Goal: Information Seeking & Learning: Learn about a topic

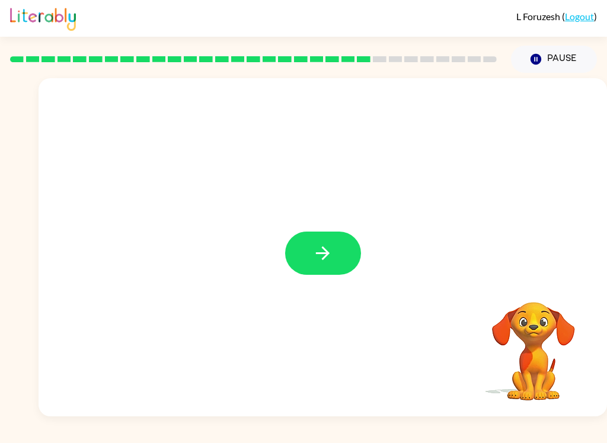
click at [308, 257] on button "button" at bounding box center [323, 253] width 76 height 43
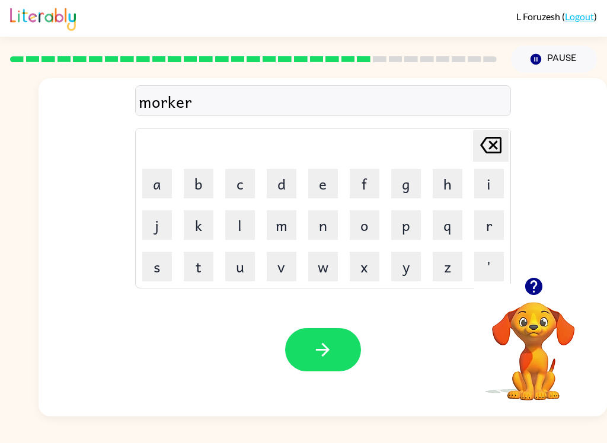
click at [341, 357] on button "button" at bounding box center [323, 349] width 76 height 43
click at [322, 338] on button "button" at bounding box center [323, 349] width 76 height 43
click at [319, 343] on icon "button" at bounding box center [322, 350] width 21 height 21
click at [328, 354] on icon "button" at bounding box center [322, 350] width 21 height 21
click at [313, 348] on icon "button" at bounding box center [322, 350] width 21 height 21
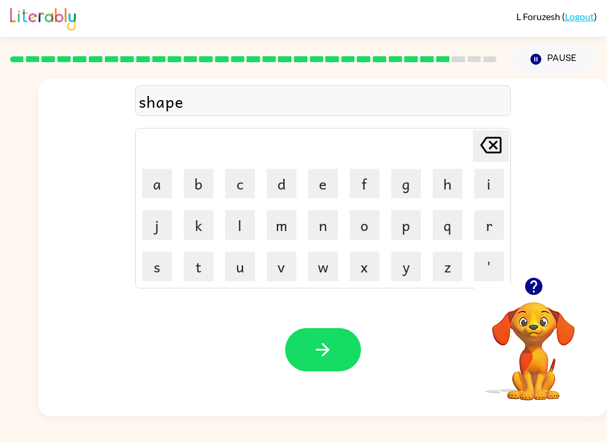
click at [547, 59] on button "Pause Pause" at bounding box center [554, 59] width 86 height 27
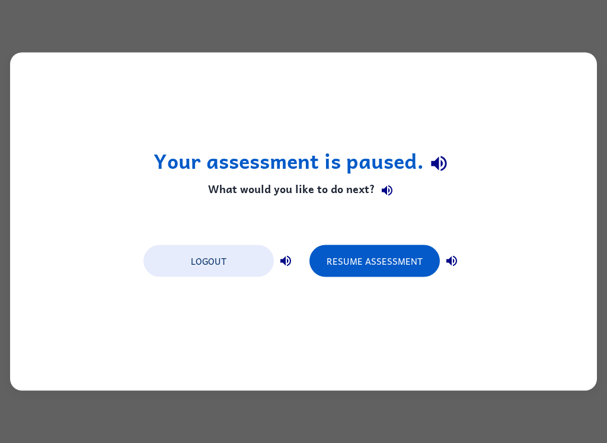
click at [336, 276] on button "Resume Assessment" at bounding box center [374, 261] width 130 height 32
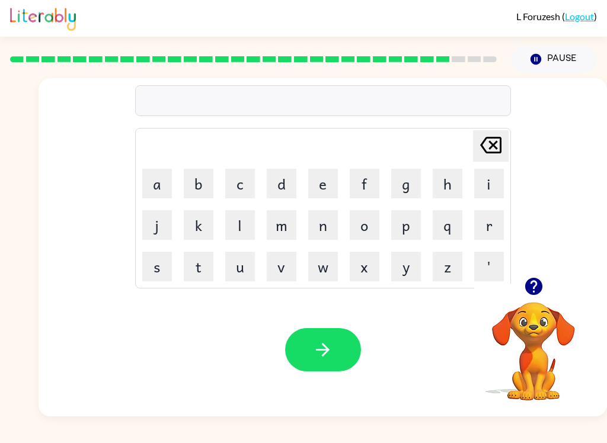
click at [153, 270] on button "s" at bounding box center [157, 267] width 30 height 30
click at [436, 179] on button "h" at bounding box center [448, 184] width 30 height 30
click at [151, 187] on button "a" at bounding box center [157, 184] width 30 height 30
click at [410, 226] on button "p" at bounding box center [406, 225] width 30 height 30
click at [503, 145] on icon "[PERSON_NAME] last character input" at bounding box center [491, 145] width 28 height 28
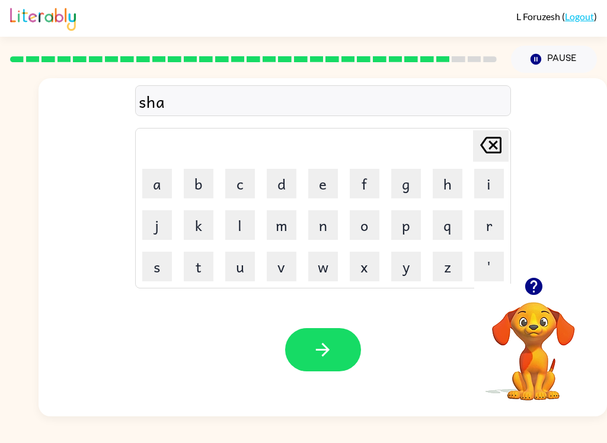
click at [503, 141] on icon "[PERSON_NAME] last character input" at bounding box center [491, 145] width 28 height 28
click at [497, 144] on icon "Delete Delete last character input" at bounding box center [491, 145] width 28 height 28
click at [498, 142] on icon "Delete Delete last character input" at bounding box center [491, 145] width 28 height 28
click at [327, 343] on icon "button" at bounding box center [322, 350] width 21 height 21
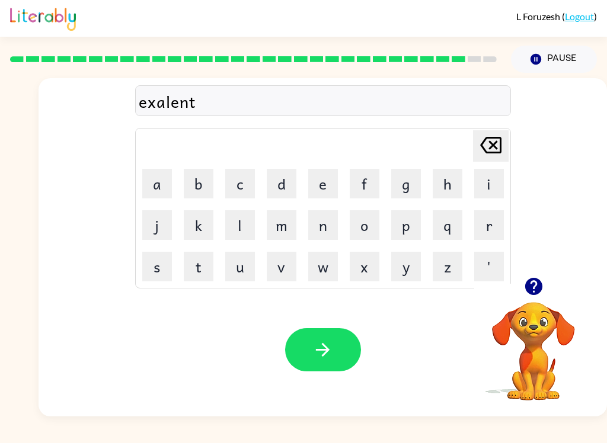
click at [331, 357] on icon "button" at bounding box center [322, 350] width 21 height 21
click at [541, 274] on button "button" at bounding box center [534, 286] width 30 height 30
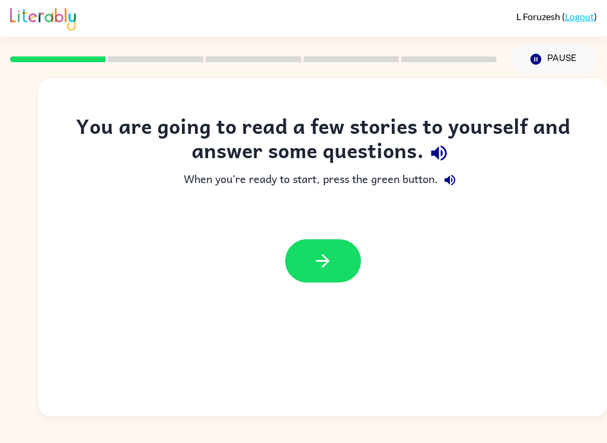
click at [335, 257] on button "button" at bounding box center [323, 260] width 76 height 43
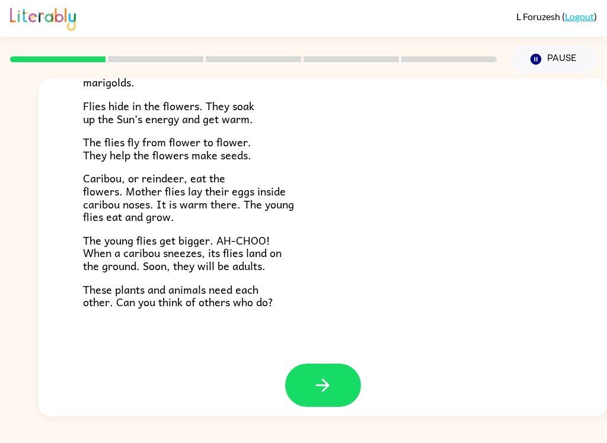
scroll to position [235, 0]
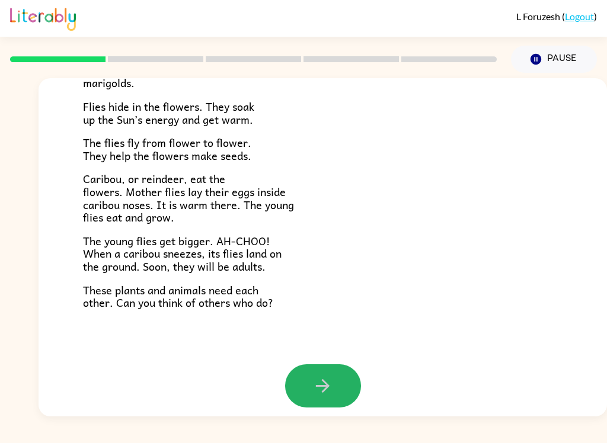
click at [334, 399] on button "button" at bounding box center [323, 386] width 76 height 43
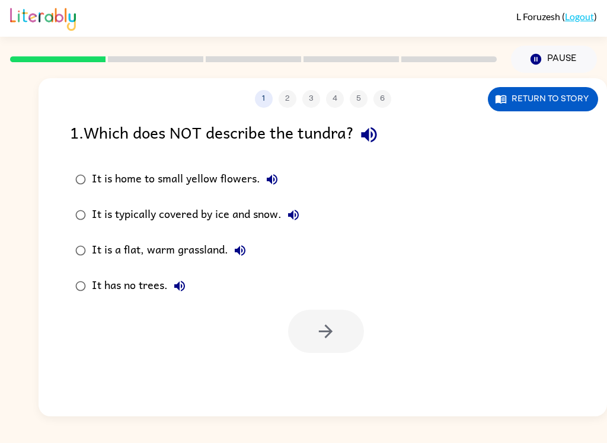
click at [369, 130] on icon "button" at bounding box center [369, 134] width 21 height 21
click at [271, 176] on icon "button" at bounding box center [272, 179] width 11 height 11
click at [301, 216] on icon "button" at bounding box center [293, 215] width 14 height 14
click at [243, 255] on icon "button" at bounding box center [240, 250] width 11 height 11
click at [171, 298] on div "It has no trees." at bounding box center [142, 286] width 100 height 24
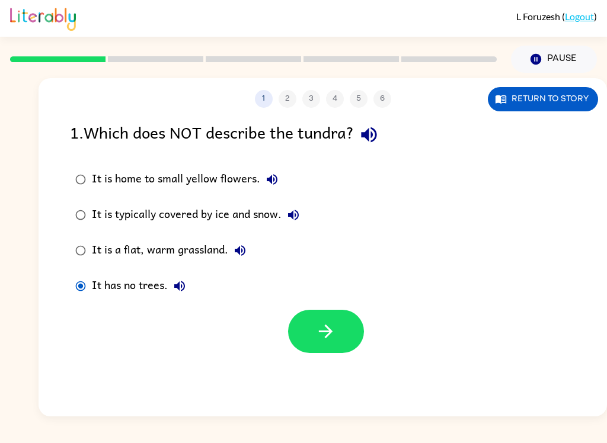
click at [187, 292] on icon "button" at bounding box center [179, 286] width 14 height 14
click at [529, 103] on button "Return to story" at bounding box center [543, 99] width 110 height 24
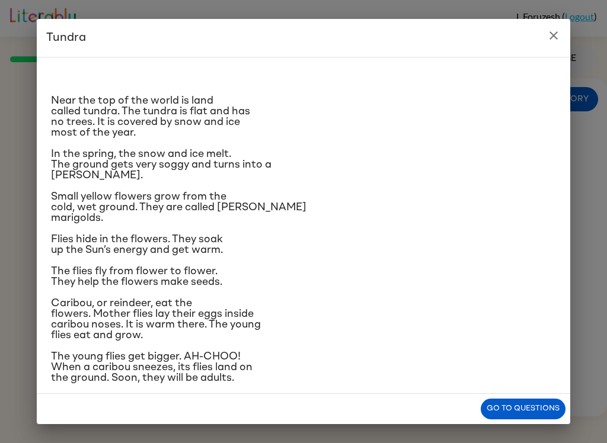
click at [552, 34] on icon "close" at bounding box center [553, 35] width 8 height 8
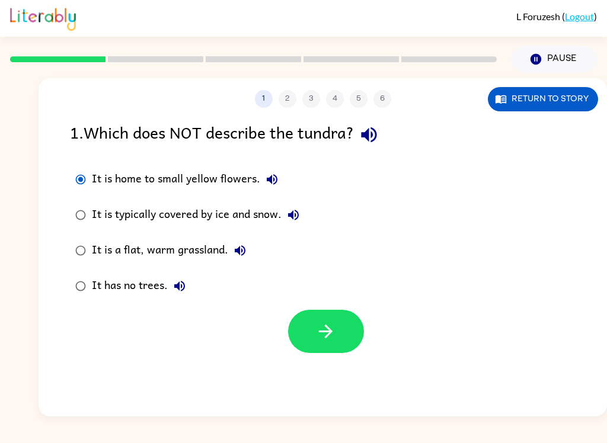
click at [272, 175] on icon "button" at bounding box center [272, 179] width 14 height 14
click at [305, 216] on button "It is typically covered by ice and snow." at bounding box center [294, 215] width 24 height 24
click at [303, 217] on button "It is typically covered by ice and snow." at bounding box center [294, 215] width 24 height 24
click at [229, 255] on button "It is a flat, warm grassland." at bounding box center [240, 251] width 24 height 24
click at [173, 286] on icon "button" at bounding box center [179, 286] width 14 height 14
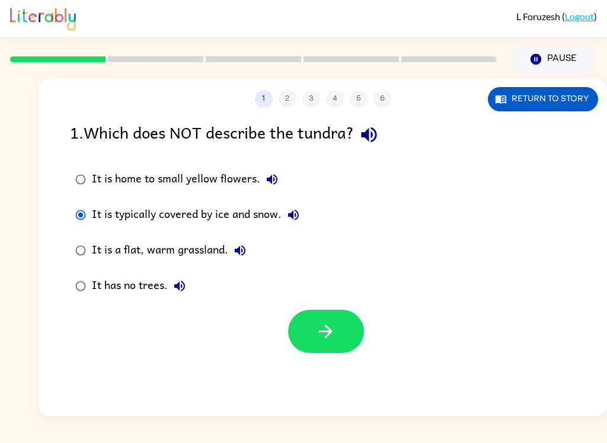
click at [318, 326] on icon "button" at bounding box center [325, 331] width 21 height 21
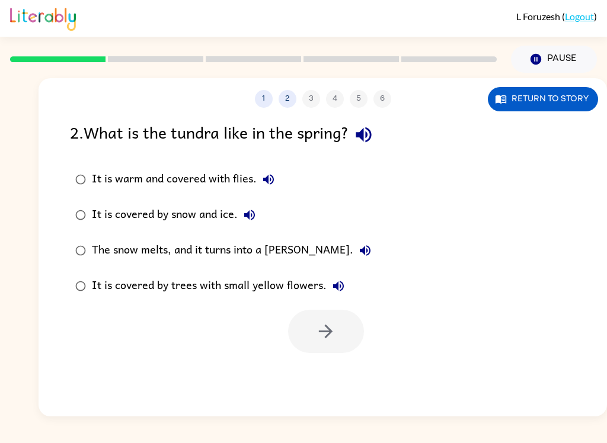
click at [364, 139] on icon "button" at bounding box center [363, 134] width 21 height 21
click at [263, 188] on button "It is warm and covered with flies." at bounding box center [269, 180] width 24 height 24
click at [251, 215] on icon "button" at bounding box center [249, 215] width 11 height 11
click at [344, 265] on label "The snow melts, and it turns into a [PERSON_NAME]." at bounding box center [222, 251] width 319 height 36
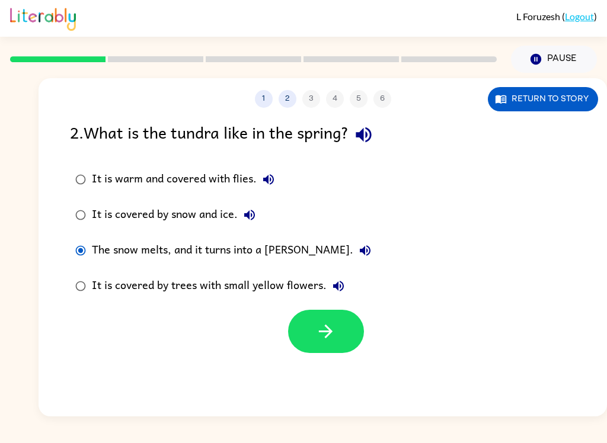
click at [353, 241] on button "The snow melts, and it turns into a [PERSON_NAME]." at bounding box center [365, 251] width 24 height 24
click at [349, 279] on div "It is covered by trees with small yellow flowers." at bounding box center [221, 286] width 258 height 24
click at [351, 274] on label "It is covered by trees with small yellow flowers." at bounding box center [222, 287] width 319 height 36
click at [354, 271] on label "It is covered by trees with small yellow flowers." at bounding box center [222, 287] width 319 height 36
click at [349, 277] on div "It is covered by trees with small yellow flowers." at bounding box center [221, 286] width 258 height 24
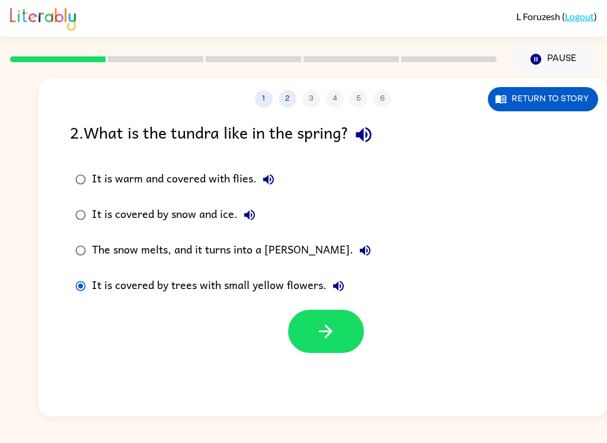
click at [337, 276] on button "It is covered by trees with small yellow flowers." at bounding box center [339, 286] width 24 height 24
click at [343, 286] on icon "button" at bounding box center [338, 286] width 14 height 14
click at [347, 277] on div "It is covered by trees with small yellow flowers." at bounding box center [221, 286] width 258 height 24
click at [339, 280] on icon "button" at bounding box center [338, 286] width 14 height 14
click at [309, 337] on button "button" at bounding box center [326, 331] width 76 height 43
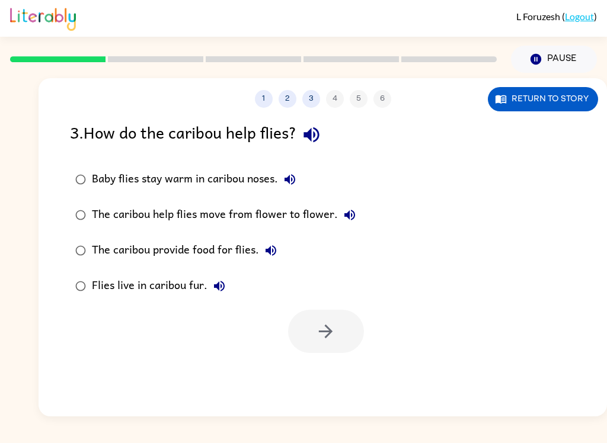
click at [319, 132] on icon "button" at bounding box center [310, 134] width 15 height 15
click at [289, 186] on icon "button" at bounding box center [290, 179] width 14 height 14
click at [378, 244] on div "Baby flies stay warm in caribou noses. The caribou help flies move from flower …" at bounding box center [338, 233] width 537 height 142
click at [356, 215] on button "The caribou help flies move from flower to flower." at bounding box center [350, 215] width 24 height 24
click at [267, 248] on icon "button" at bounding box center [271, 251] width 14 height 14
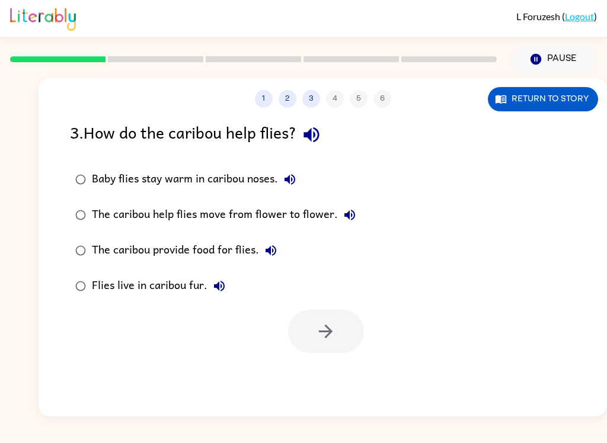
click at [209, 304] on label "Flies live in caribou fur." at bounding box center [215, 287] width 304 height 36
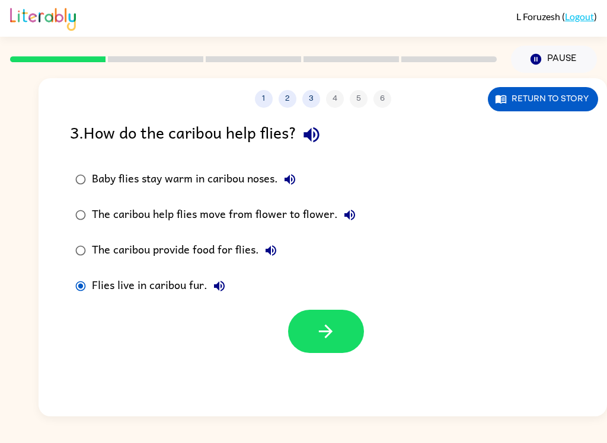
click at [222, 283] on icon "button" at bounding box center [219, 286] width 11 height 11
click at [305, 328] on button "button" at bounding box center [326, 331] width 76 height 43
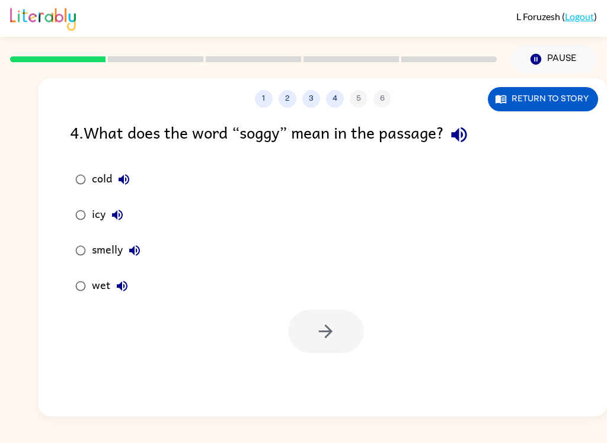
click at [466, 146] on button "button" at bounding box center [459, 135] width 30 height 30
click at [120, 178] on icon "button" at bounding box center [124, 179] width 14 height 14
click at [116, 212] on icon "button" at bounding box center [117, 215] width 14 height 14
click at [135, 244] on icon "button" at bounding box center [134, 251] width 14 height 14
click at [118, 280] on icon "button" at bounding box center [122, 286] width 14 height 14
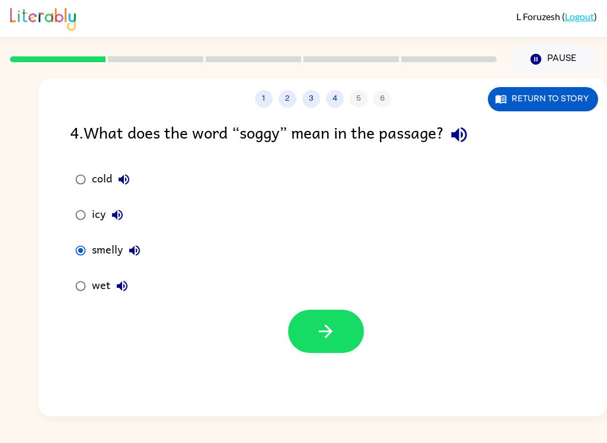
click at [321, 346] on button "button" at bounding box center [326, 331] width 76 height 43
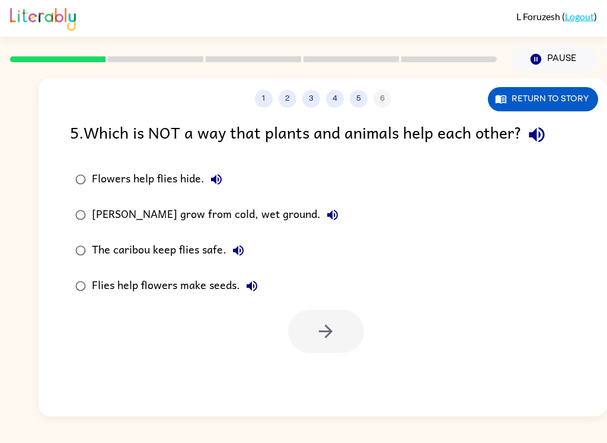
click at [536, 136] on icon "button" at bounding box center [536, 134] width 15 height 15
click at [225, 172] on button "Flowers help flies hide." at bounding box center [216, 180] width 24 height 24
click at [334, 210] on icon "button" at bounding box center [332, 215] width 14 height 14
click at [239, 257] on icon "button" at bounding box center [238, 251] width 14 height 14
click at [262, 289] on button "Flies help flowers make seeds." at bounding box center [252, 286] width 24 height 24
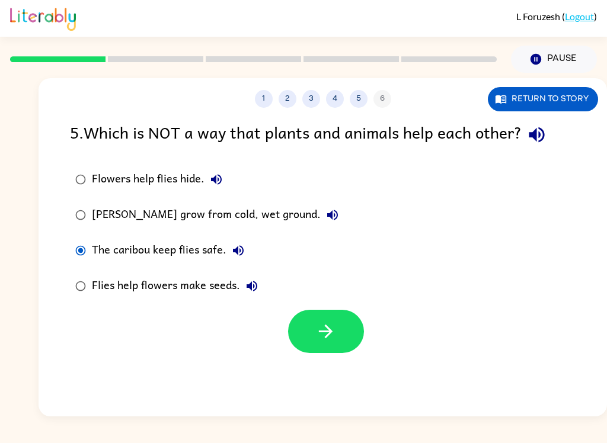
click at [296, 334] on button "button" at bounding box center [326, 331] width 76 height 43
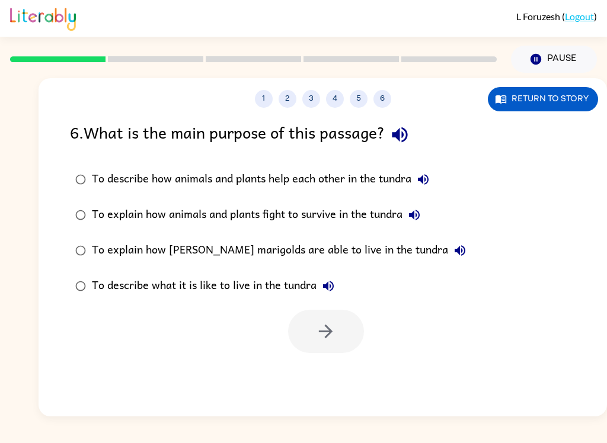
click at [406, 131] on icon "button" at bounding box center [399, 134] width 21 height 21
click at [435, 177] on button "To describe how animals and plants help each other in the tundra" at bounding box center [423, 180] width 24 height 24
click at [397, 133] on icon "button" at bounding box center [399, 134] width 15 height 15
click at [401, 133] on icon "button" at bounding box center [399, 134] width 15 height 15
click at [430, 175] on icon "button" at bounding box center [423, 179] width 14 height 14
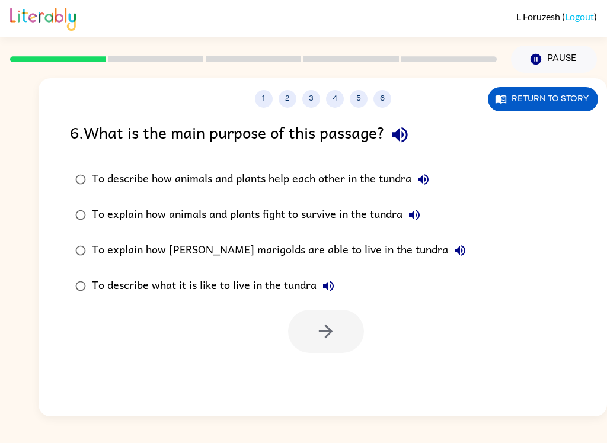
click at [410, 209] on icon "button" at bounding box center [414, 215] width 14 height 14
click at [453, 254] on icon "button" at bounding box center [460, 251] width 14 height 14
click at [340, 286] on button "To describe what it is like to live in the tundra" at bounding box center [329, 286] width 24 height 24
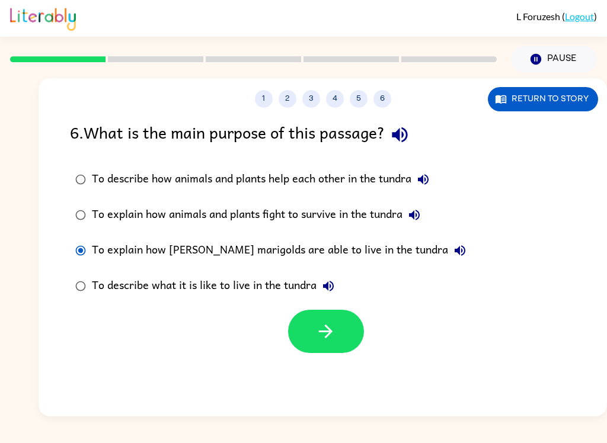
click at [312, 347] on button "button" at bounding box center [326, 331] width 76 height 43
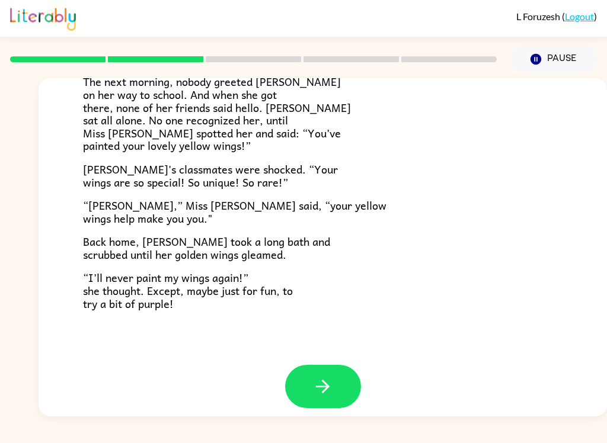
scroll to position [321, 0]
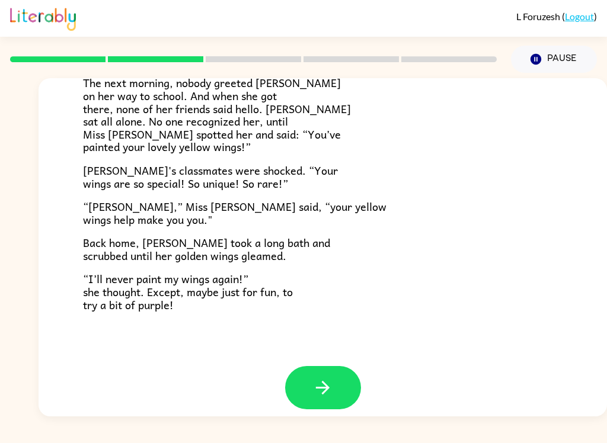
click at [314, 398] on button "button" at bounding box center [323, 387] width 76 height 43
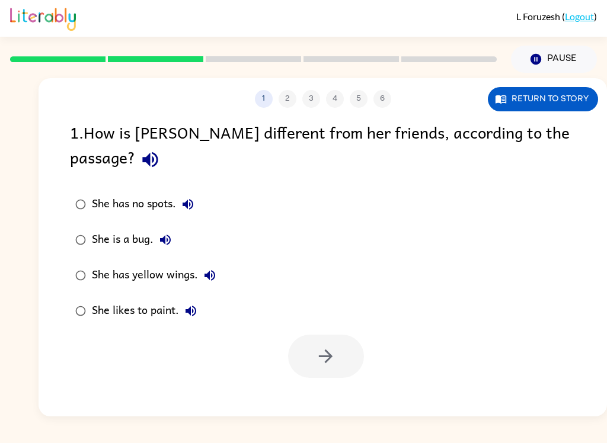
scroll to position [0, 0]
click at [161, 149] on icon "button" at bounding box center [150, 159] width 21 height 21
click at [189, 197] on icon "button" at bounding box center [188, 204] width 14 height 14
click at [160, 228] on button "She is a bug." at bounding box center [166, 240] width 24 height 24
click at [201, 264] on button "She has yellow wings." at bounding box center [210, 276] width 24 height 24
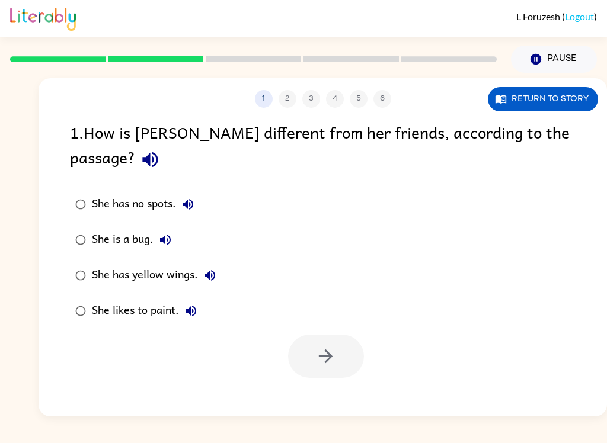
click at [191, 306] on icon "button" at bounding box center [191, 311] width 11 height 11
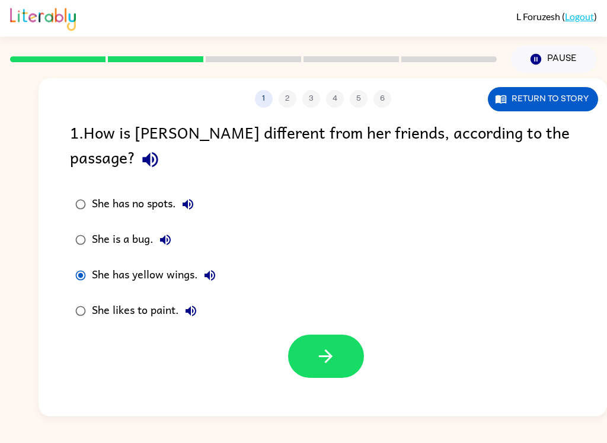
click at [318, 346] on icon "button" at bounding box center [325, 356] width 21 height 21
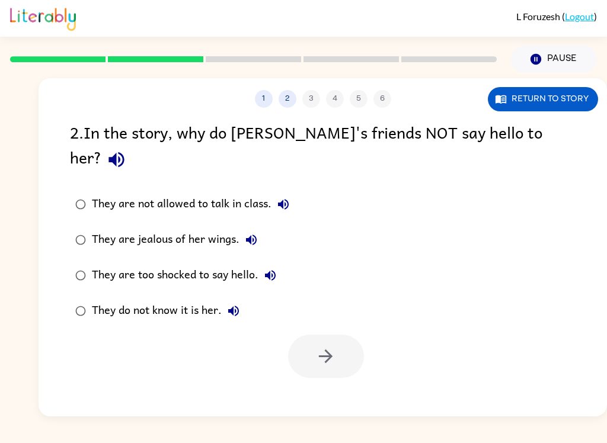
click at [132, 146] on button "button" at bounding box center [116, 160] width 30 height 30
click at [290, 193] on button "They are not allowed to talk in class." at bounding box center [283, 205] width 24 height 24
click at [250, 235] on icon "button" at bounding box center [251, 240] width 11 height 11
click at [266, 269] on icon "button" at bounding box center [270, 276] width 14 height 14
click at [232, 306] on icon "button" at bounding box center [233, 311] width 11 height 11
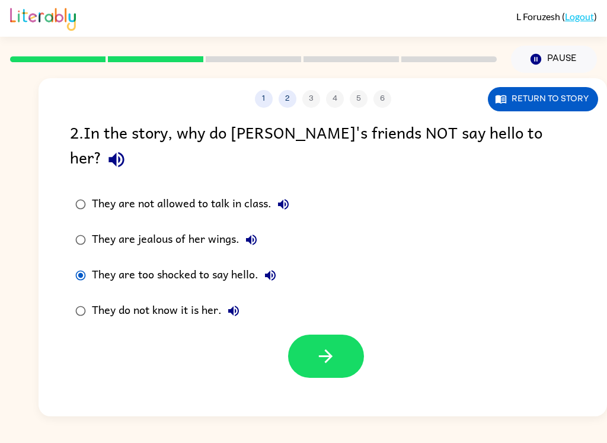
click at [324, 343] on button "button" at bounding box center [326, 356] width 76 height 43
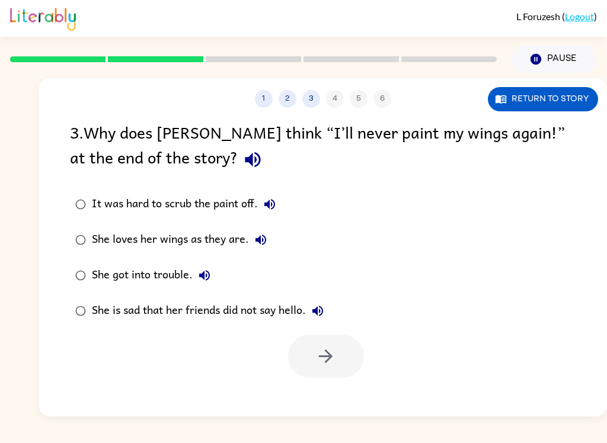
click at [245, 162] on icon "button" at bounding box center [252, 159] width 15 height 15
click at [267, 203] on icon "button" at bounding box center [270, 204] width 14 height 14
click at [259, 235] on icon "button" at bounding box center [261, 240] width 14 height 14
click at [205, 271] on icon "button" at bounding box center [204, 276] width 14 height 14
click at [312, 305] on icon "button" at bounding box center [318, 311] width 14 height 14
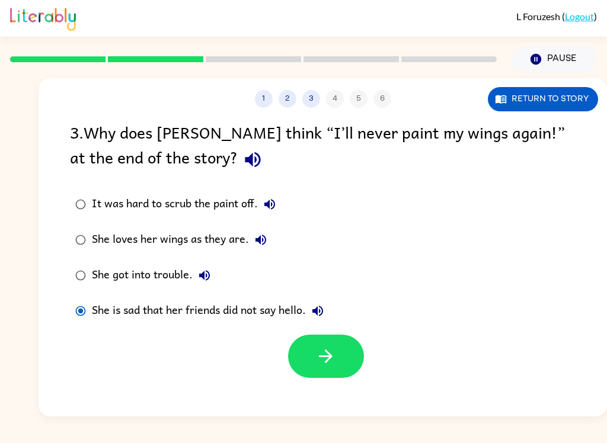
click at [317, 371] on button "button" at bounding box center [326, 356] width 76 height 43
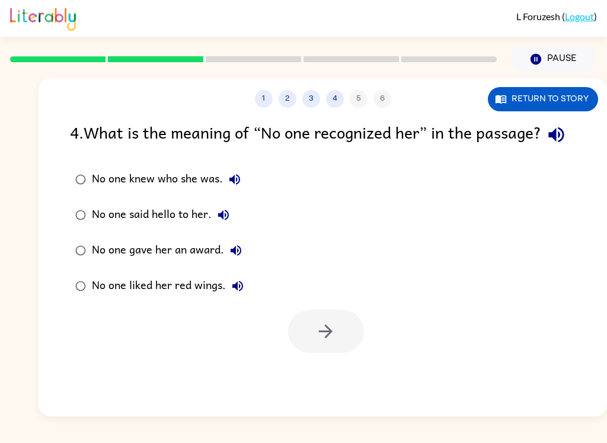
click at [541, 150] on button "button" at bounding box center [556, 135] width 30 height 30
click at [245, 191] on button "No one knew who she was." at bounding box center [235, 180] width 24 height 24
click at [219, 222] on icon "button" at bounding box center [223, 215] width 14 height 14
click at [243, 263] on button "No one gave her an award." at bounding box center [236, 251] width 24 height 24
click at [242, 293] on icon "button" at bounding box center [238, 286] width 14 height 14
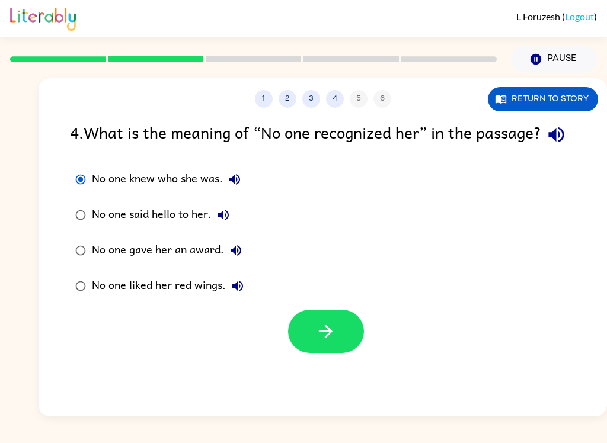
click at [109, 227] on div "No one said hello to her." at bounding box center [163, 215] width 143 height 24
click at [314, 341] on button "button" at bounding box center [326, 331] width 76 height 43
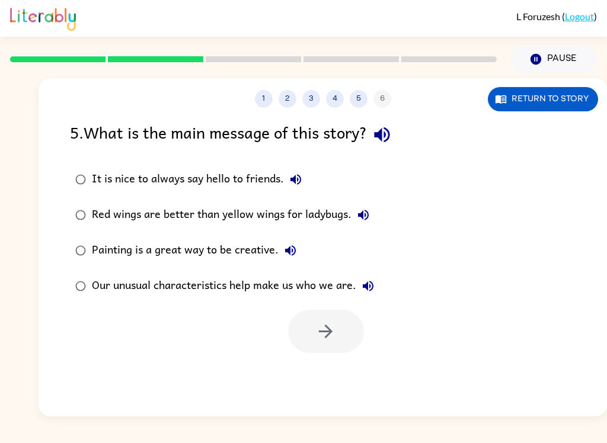
click at [389, 132] on icon "button" at bounding box center [381, 134] width 15 height 15
click at [302, 172] on button "It is nice to always say hello to friends." at bounding box center [296, 180] width 24 height 24
click at [376, 209] on label "Red wings are better than yellow wings for ladybugs." at bounding box center [224, 215] width 322 height 36
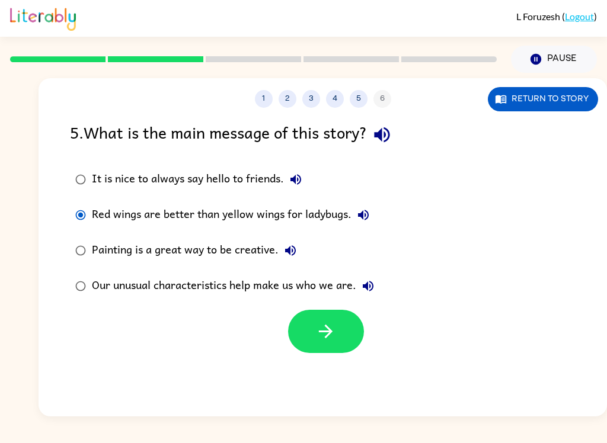
click at [369, 217] on icon "button" at bounding box center [363, 215] width 14 height 14
click at [290, 255] on icon "button" at bounding box center [290, 251] width 14 height 14
click at [370, 282] on icon "button" at bounding box center [368, 286] width 14 height 14
click at [326, 322] on icon "button" at bounding box center [325, 331] width 21 height 21
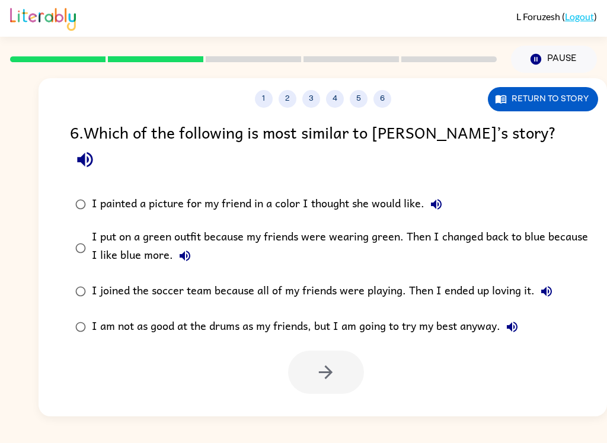
click at [95, 149] on icon "button" at bounding box center [85, 159] width 21 height 21
click at [438, 199] on icon "button" at bounding box center [436, 204] width 11 height 11
click at [192, 244] on button "I put on a green outfit because my friends were wearing green. Then I changed b…" at bounding box center [185, 256] width 24 height 24
click at [541, 285] on icon "button" at bounding box center [546, 292] width 14 height 14
click at [524, 315] on button "I am not as good at the drums as my friends, but I am going to try my best anyw…" at bounding box center [512, 327] width 24 height 24
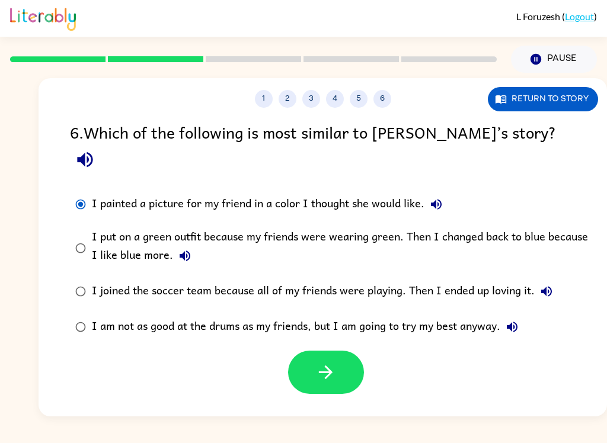
click at [350, 351] on button "button" at bounding box center [326, 372] width 76 height 43
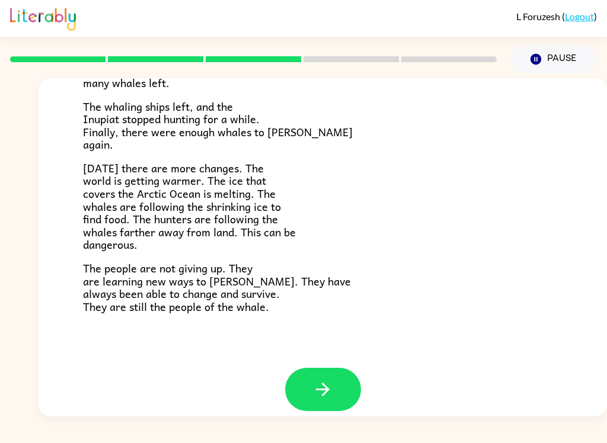
scroll to position [386, 0]
click at [337, 398] on button "button" at bounding box center [323, 390] width 76 height 43
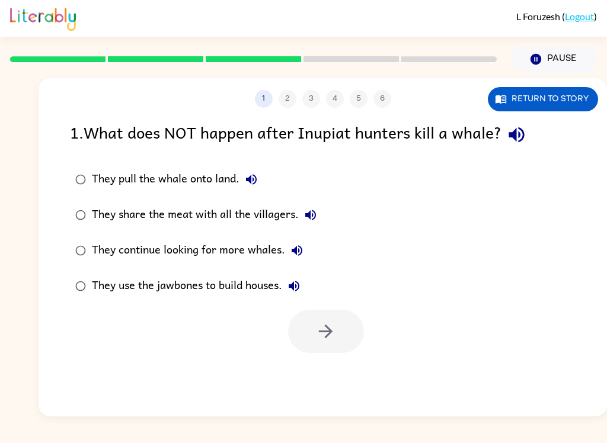
scroll to position [0, 0]
click at [523, 129] on icon "button" at bounding box center [516, 134] width 21 height 21
click at [258, 177] on icon "button" at bounding box center [251, 179] width 14 height 14
click at [317, 208] on button "They share the meat with all the villagers." at bounding box center [311, 215] width 24 height 24
click at [298, 254] on icon "button" at bounding box center [297, 251] width 14 height 14
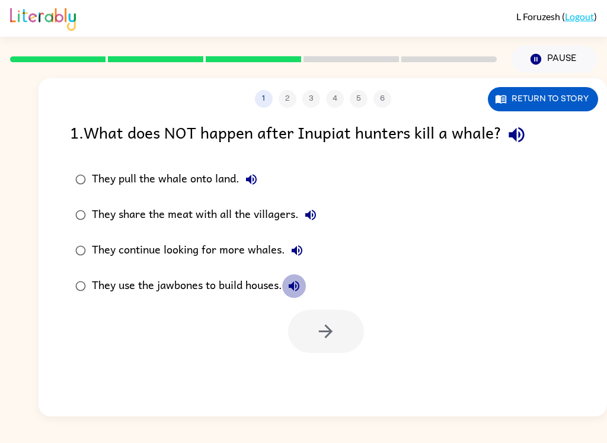
click at [300, 290] on icon "button" at bounding box center [294, 286] width 14 height 14
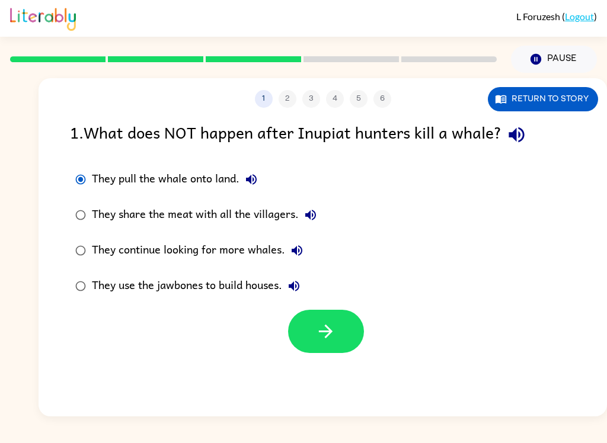
click at [517, 136] on icon "button" at bounding box center [516, 134] width 15 height 15
click at [308, 212] on icon "button" at bounding box center [310, 215] width 14 height 14
click at [338, 328] on button "button" at bounding box center [326, 331] width 76 height 43
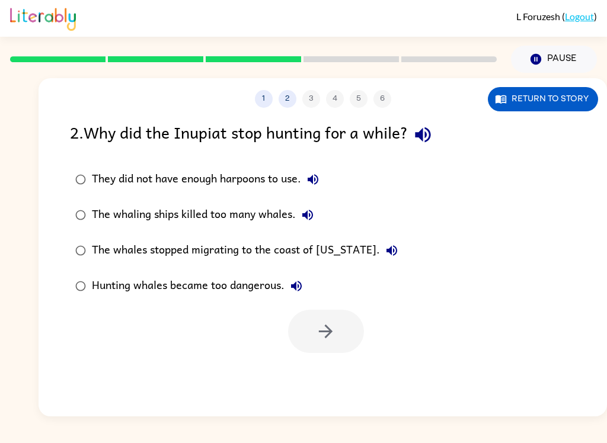
click at [438, 127] on button "button" at bounding box center [423, 135] width 30 height 30
click at [306, 183] on button "They did not have enough harpoons to use." at bounding box center [313, 180] width 24 height 24
click at [318, 219] on button "The whaling ships killed too many whales." at bounding box center [308, 215] width 24 height 24
click at [385, 245] on icon "button" at bounding box center [392, 251] width 14 height 14
click at [321, 301] on label "Hunting whales became too dangerous." at bounding box center [236, 287] width 346 height 36
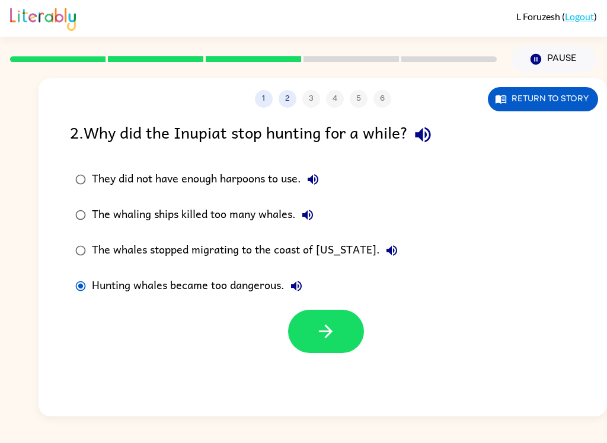
click at [293, 277] on button "Hunting whales became too dangerous." at bounding box center [297, 286] width 24 height 24
click at [343, 346] on button "button" at bounding box center [326, 331] width 76 height 43
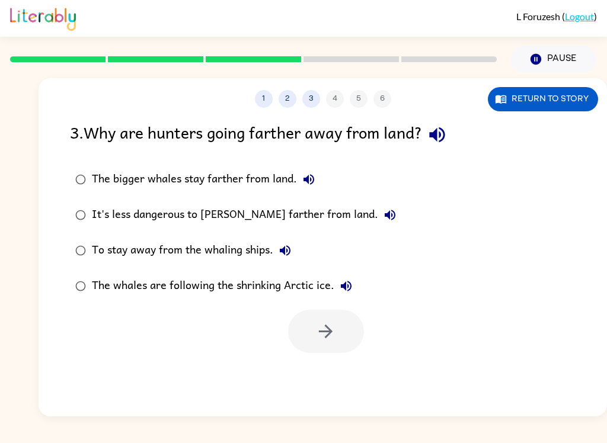
click at [448, 141] on icon "button" at bounding box center [437, 134] width 21 height 21
click at [435, 131] on icon "button" at bounding box center [437, 134] width 21 height 21
click at [312, 172] on button "The bigger whales stay farther from land." at bounding box center [309, 180] width 24 height 24
click at [383, 218] on icon "button" at bounding box center [390, 215] width 14 height 14
click at [289, 250] on icon "button" at bounding box center [285, 251] width 14 height 14
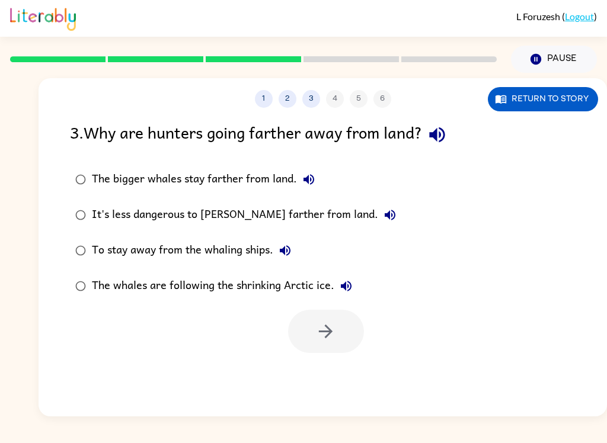
click at [351, 289] on icon "button" at bounding box center [346, 286] width 14 height 14
click at [274, 250] on button "To stay away from the whaling ships." at bounding box center [285, 251] width 24 height 24
click at [105, 257] on div "To stay away from the whaling ships." at bounding box center [194, 251] width 205 height 24
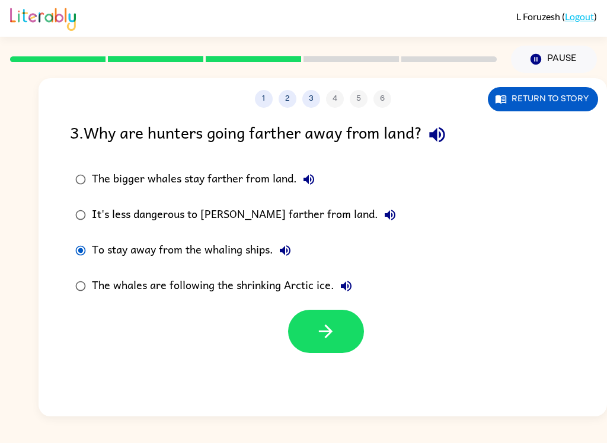
click at [326, 331] on icon "button" at bounding box center [325, 331] width 21 height 21
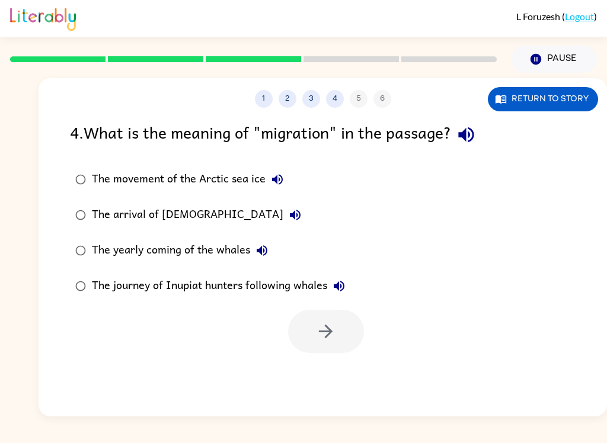
click at [466, 128] on icon "button" at bounding box center [466, 134] width 21 height 21
click at [285, 183] on button "The movement of the Arctic sea ice" at bounding box center [278, 180] width 24 height 24
click at [283, 215] on button "The arrival of [DEMOGRAPHIC_DATA]" at bounding box center [295, 215] width 24 height 24
click at [266, 251] on icon "button" at bounding box center [262, 251] width 14 height 14
click at [350, 287] on button "The journey of Inupiat hunters following whales" at bounding box center [339, 286] width 24 height 24
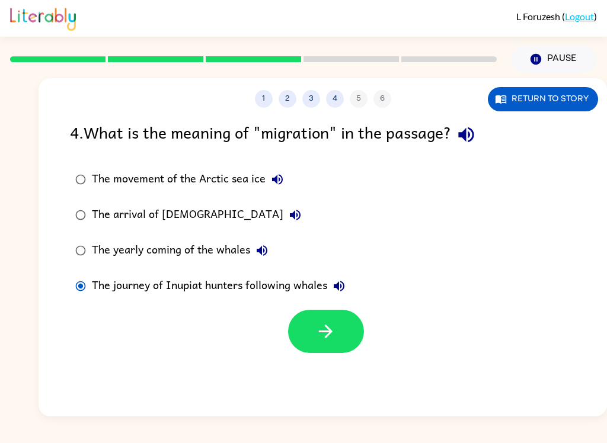
click at [331, 340] on icon "button" at bounding box center [325, 331] width 21 height 21
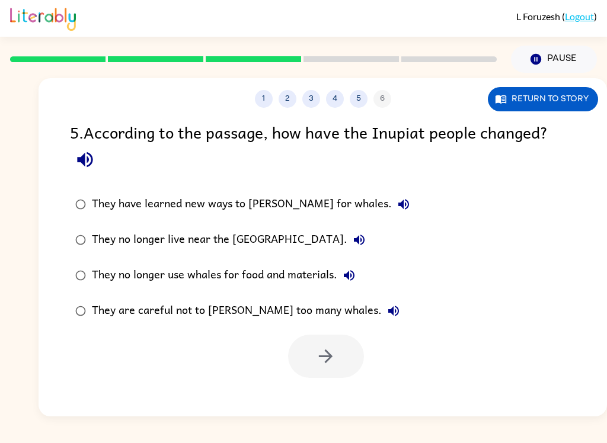
click at [78, 167] on icon "button" at bounding box center [85, 159] width 21 height 21
click at [397, 212] on icon "button" at bounding box center [404, 204] width 14 height 14
click at [354, 243] on icon "button" at bounding box center [359, 240] width 11 height 11
click at [353, 270] on icon "button" at bounding box center [349, 276] width 14 height 14
click at [382, 306] on button "They are careful not to [PERSON_NAME] too many whales." at bounding box center [394, 311] width 24 height 24
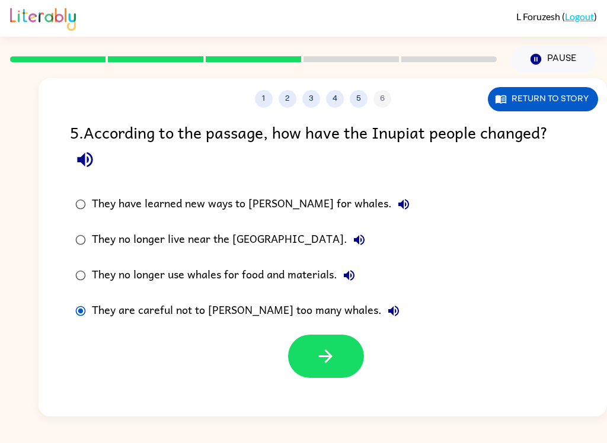
click at [311, 360] on button "button" at bounding box center [326, 356] width 76 height 43
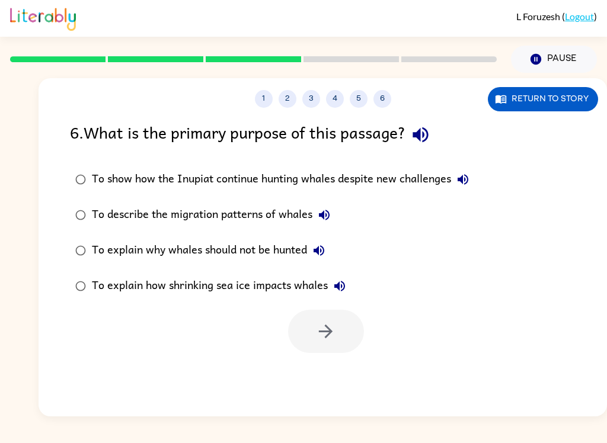
click at [426, 138] on icon "button" at bounding box center [420, 134] width 21 height 21
click at [468, 162] on label "To show how the Inupiat continue hunting whales despite new challenges" at bounding box center [271, 180] width 417 height 36
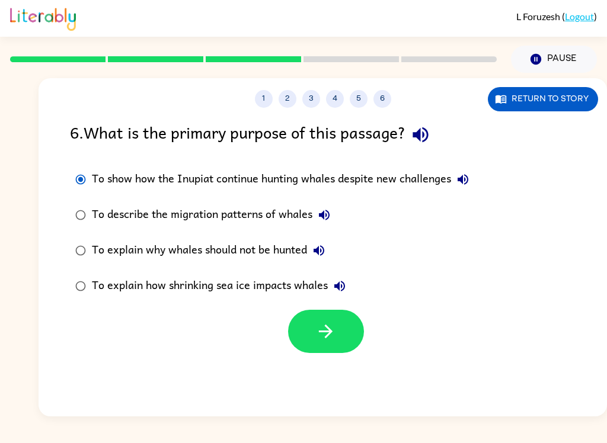
click at [474, 180] on button "To show how the Inupiat continue hunting whales despite new challenges" at bounding box center [463, 180] width 24 height 24
click at [315, 209] on button "To describe the migration patterns of whales" at bounding box center [324, 215] width 24 height 24
click at [320, 251] on icon "button" at bounding box center [319, 250] width 11 height 11
click at [350, 282] on button "To explain how shrinking sea ice impacts whales" at bounding box center [340, 286] width 24 height 24
click at [325, 318] on button "button" at bounding box center [326, 331] width 76 height 43
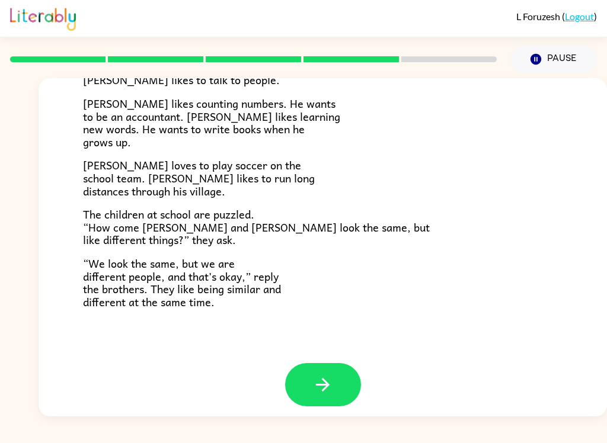
scroll to position [248, 0]
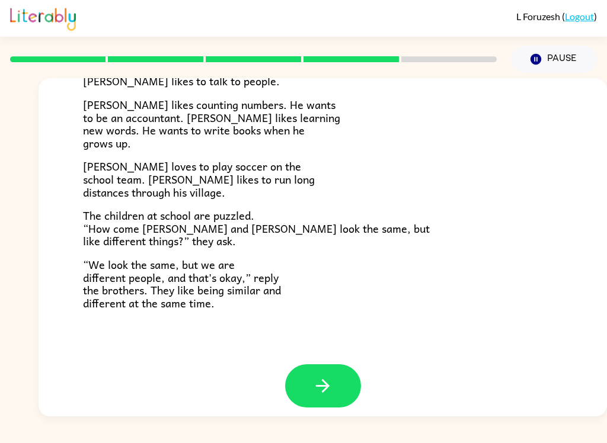
click at [318, 397] on button "button" at bounding box center [323, 386] width 76 height 43
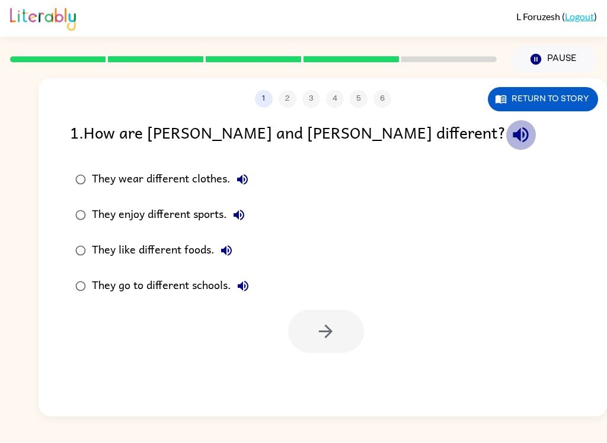
click at [510, 142] on icon "button" at bounding box center [520, 134] width 21 height 21
click at [236, 187] on icon "button" at bounding box center [242, 179] width 14 height 14
click at [218, 253] on button "They like different foods." at bounding box center [227, 251] width 24 height 24
click at [234, 211] on icon "button" at bounding box center [239, 215] width 14 height 14
click at [248, 284] on icon "button" at bounding box center [243, 286] width 11 height 11
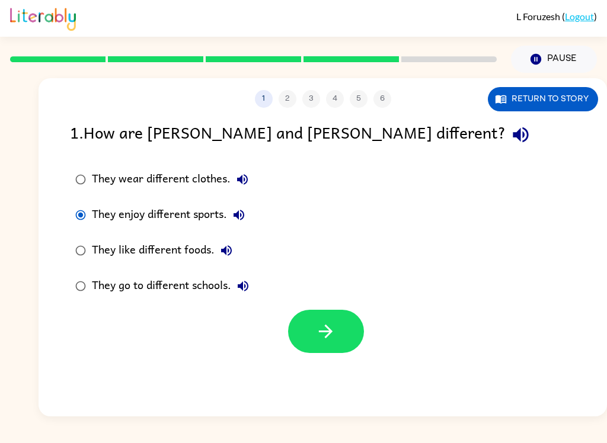
click at [296, 338] on button "button" at bounding box center [326, 331] width 76 height 43
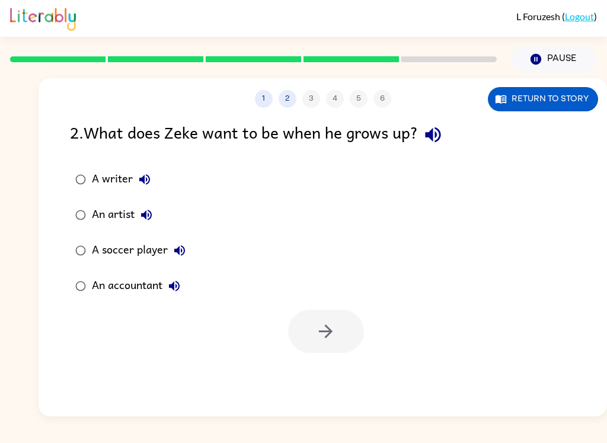
click at [439, 134] on icon "button" at bounding box center [432, 134] width 15 height 15
click at [138, 184] on icon "button" at bounding box center [145, 179] width 14 height 14
click at [138, 219] on button "An artist" at bounding box center [147, 215] width 24 height 24
click at [187, 255] on button "A soccer player" at bounding box center [180, 251] width 24 height 24
click at [176, 287] on icon "button" at bounding box center [174, 286] width 14 height 14
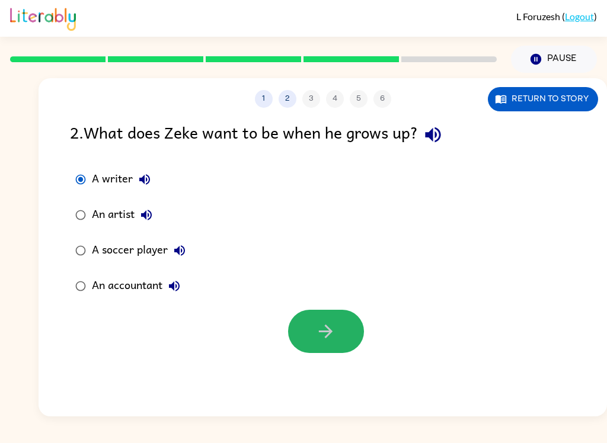
click at [320, 318] on button "button" at bounding box center [326, 331] width 76 height 43
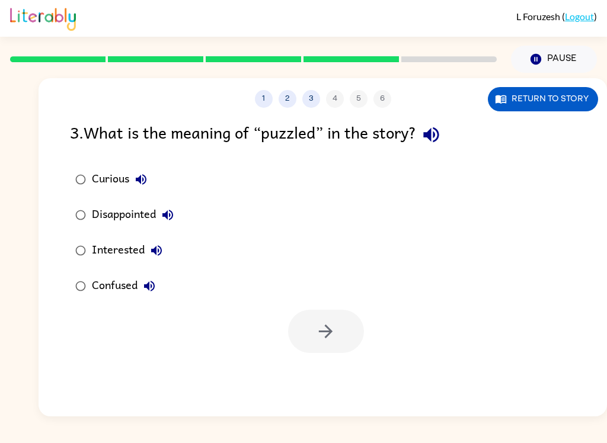
click at [442, 142] on icon "button" at bounding box center [431, 134] width 21 height 21
click at [145, 173] on icon "button" at bounding box center [141, 179] width 14 height 14
click at [178, 203] on label "Disappointed" at bounding box center [124, 215] width 122 height 36
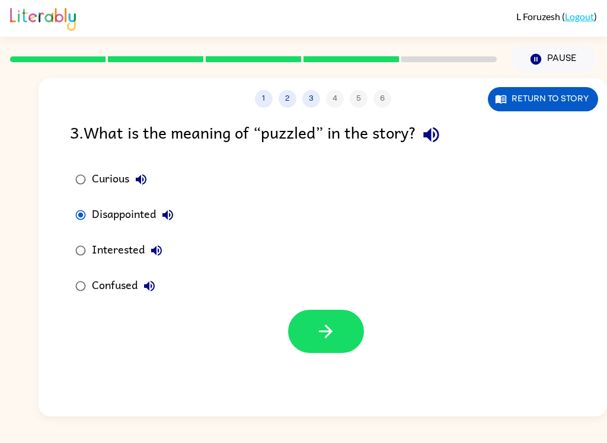
click at [170, 206] on button "Disappointed" at bounding box center [168, 215] width 24 height 24
click at [165, 242] on button "Interested" at bounding box center [157, 251] width 24 height 24
click at [159, 286] on button "Confused" at bounding box center [150, 286] width 24 height 24
click at [340, 324] on button "button" at bounding box center [326, 331] width 76 height 43
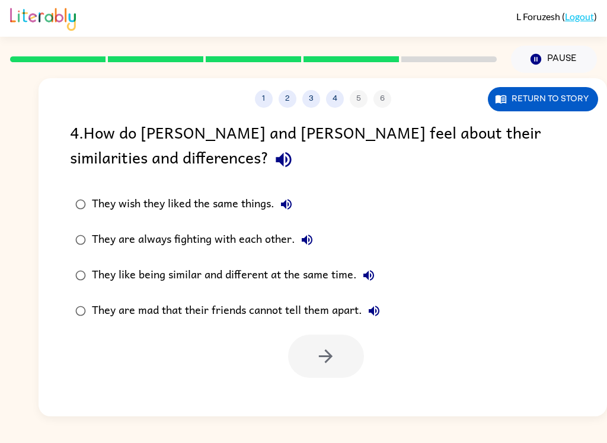
click at [269, 162] on button "button" at bounding box center [284, 160] width 30 height 30
click at [290, 212] on icon "button" at bounding box center [286, 204] width 14 height 14
click at [309, 232] on button "They are always fighting with each other." at bounding box center [307, 240] width 24 height 24
click at [376, 277] on button "They like being similar and different at the same time." at bounding box center [369, 276] width 24 height 24
click at [403, 320] on div "They wish they liked the same things. They are always fighting with each other.…" at bounding box center [338, 258] width 537 height 142
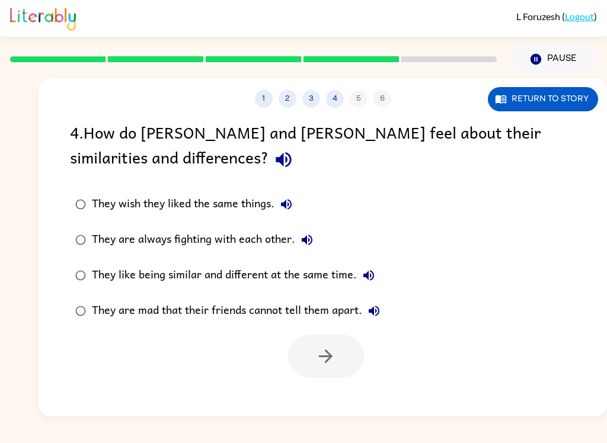
click at [383, 305] on button "They are mad that their friends cannot tell them apart." at bounding box center [374, 311] width 24 height 24
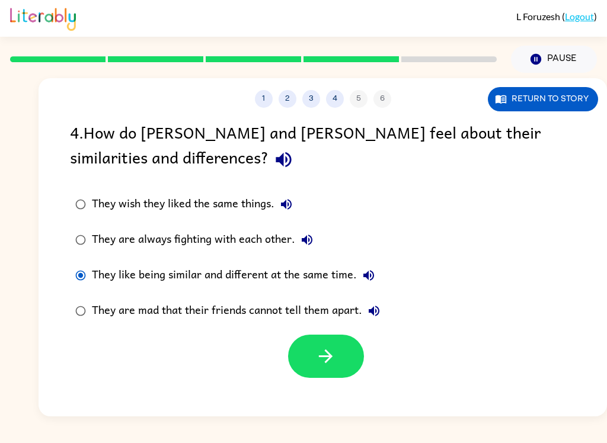
click at [322, 347] on button "button" at bounding box center [326, 356] width 76 height 43
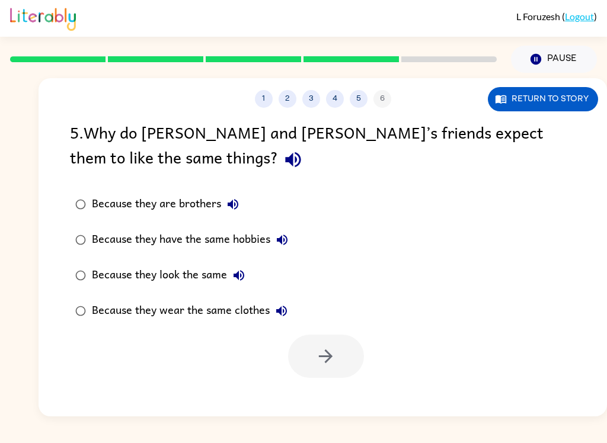
click at [278, 155] on button "button" at bounding box center [293, 160] width 30 height 30
click at [229, 204] on icon "button" at bounding box center [233, 204] width 11 height 11
click at [292, 244] on button "Because they have the same hobbies" at bounding box center [282, 240] width 24 height 24
click at [246, 267] on button "Because they look the same" at bounding box center [239, 276] width 24 height 24
click at [290, 304] on button "Because they wear the same clothes" at bounding box center [282, 311] width 24 height 24
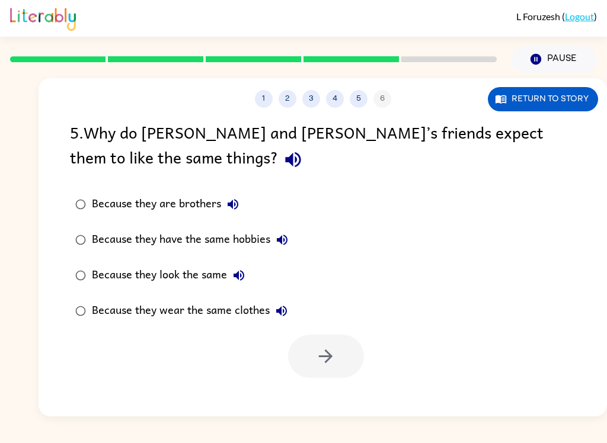
click at [239, 195] on button "Because they are brothers" at bounding box center [233, 205] width 24 height 24
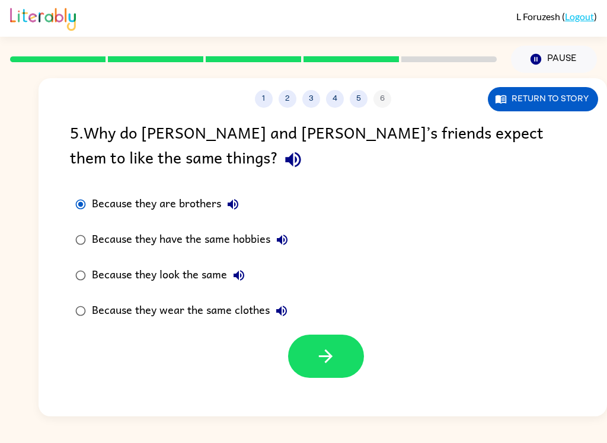
click at [337, 357] on button "button" at bounding box center [326, 356] width 76 height 43
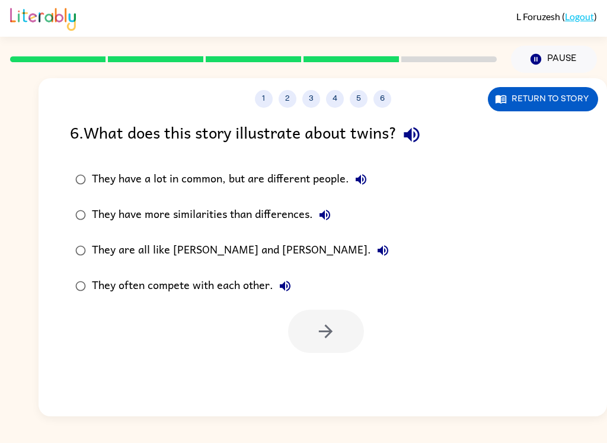
click at [422, 130] on icon "button" at bounding box center [411, 134] width 21 height 21
click at [366, 174] on icon "button" at bounding box center [361, 179] width 14 height 14
click at [317, 220] on button "They have more similarities than differences." at bounding box center [325, 215] width 24 height 24
click at [371, 254] on button "They are all like [PERSON_NAME] and [PERSON_NAME]." at bounding box center [383, 251] width 24 height 24
click at [289, 284] on icon "button" at bounding box center [285, 286] width 14 height 14
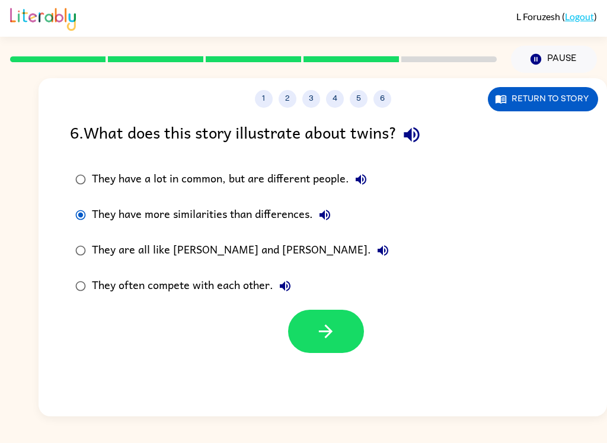
click at [335, 335] on icon "button" at bounding box center [325, 331] width 21 height 21
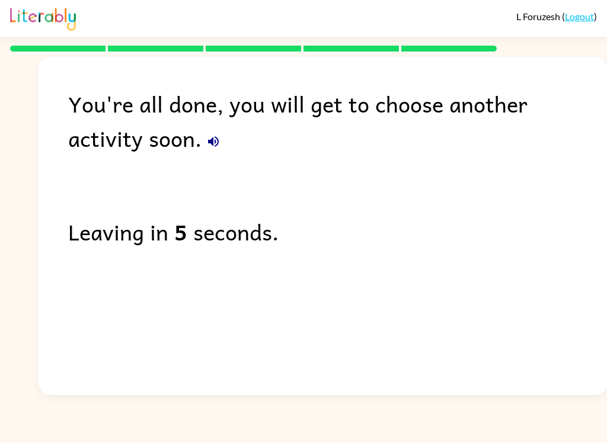
click at [421, 133] on div "You're all done, you will get to choose another activity soon." at bounding box center [337, 121] width 539 height 69
click at [208, 139] on icon "button" at bounding box center [213, 141] width 11 height 11
